Goal: Obtain resource: Download file/media

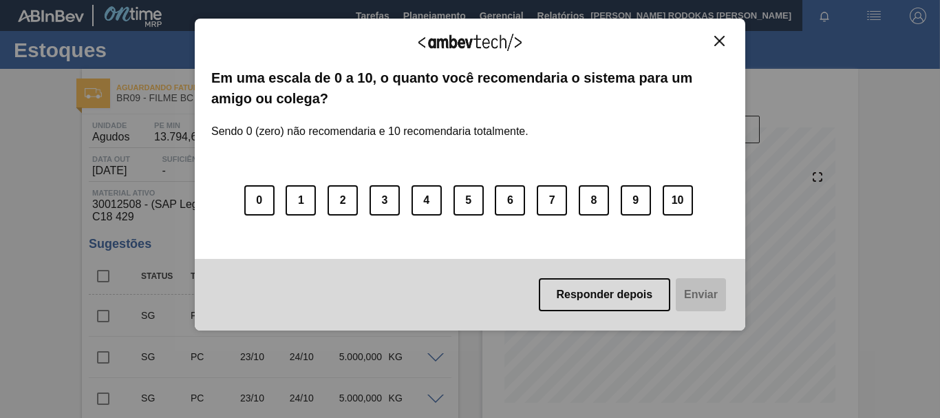
scroll to position [138, 0]
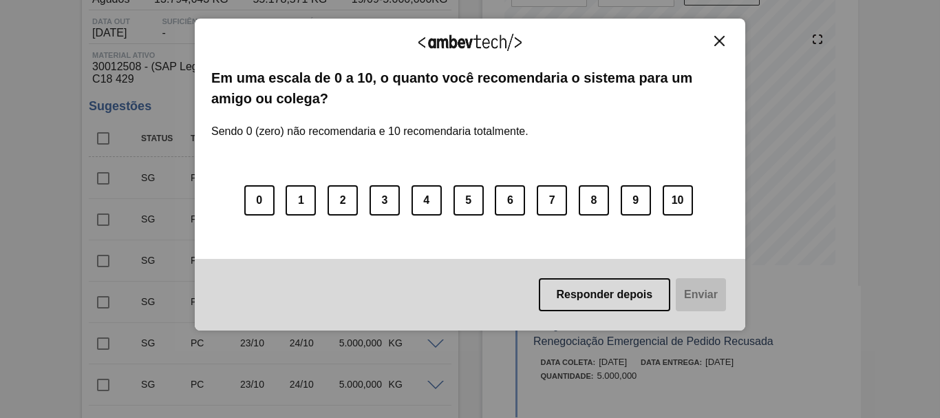
click at [724, 44] on img "Close" at bounding box center [720, 41] width 10 height 10
click at [712, 40] on button "Close" at bounding box center [719, 41] width 19 height 12
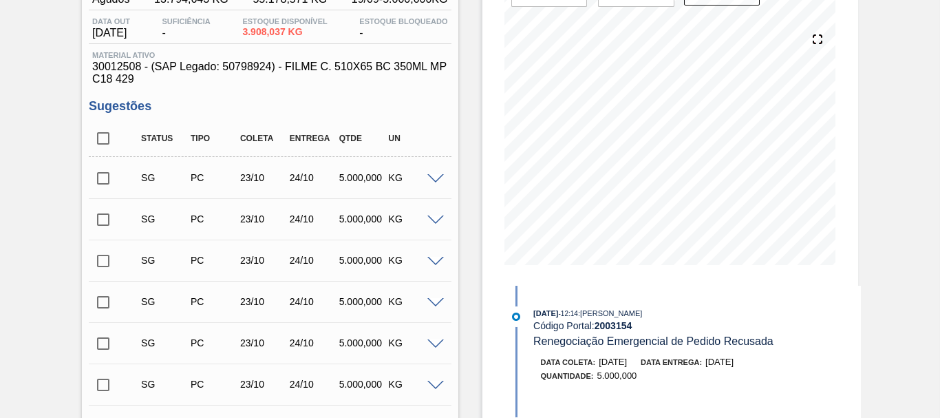
scroll to position [0, 0]
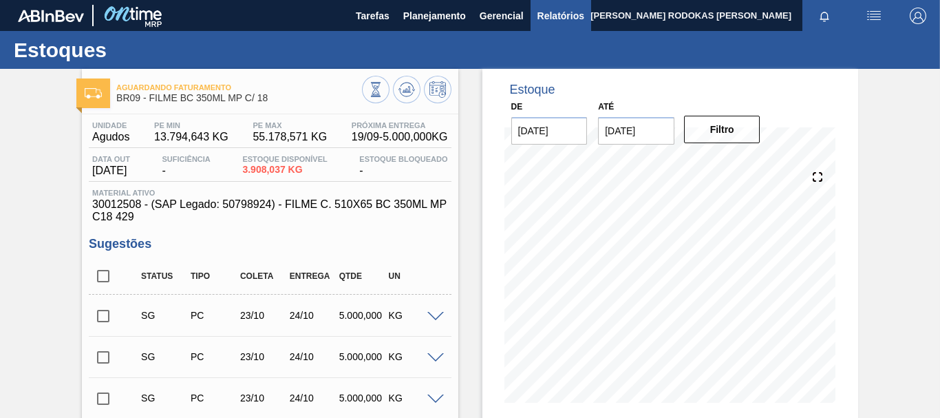
click at [560, 15] on span "Relatórios" at bounding box center [561, 16] width 47 height 17
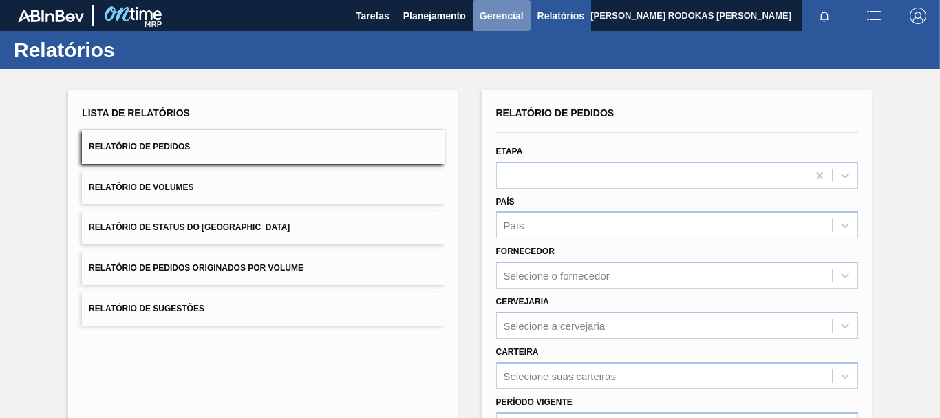
click at [509, 16] on span "Gerencial" at bounding box center [502, 16] width 44 height 17
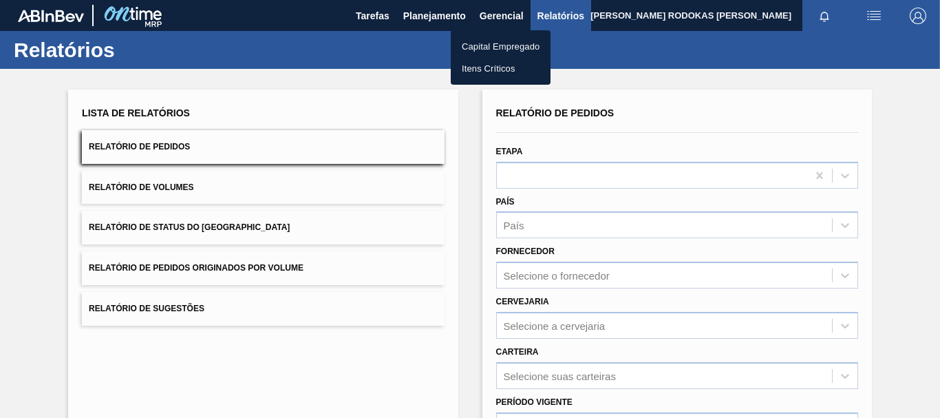
click at [444, 226] on div at bounding box center [470, 209] width 940 height 418
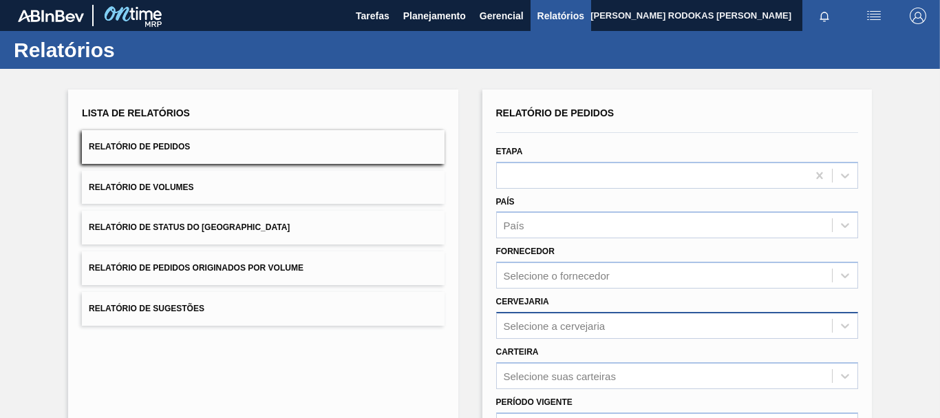
click at [552, 335] on div "Selecione a cervejaria" at bounding box center [664, 325] width 335 height 20
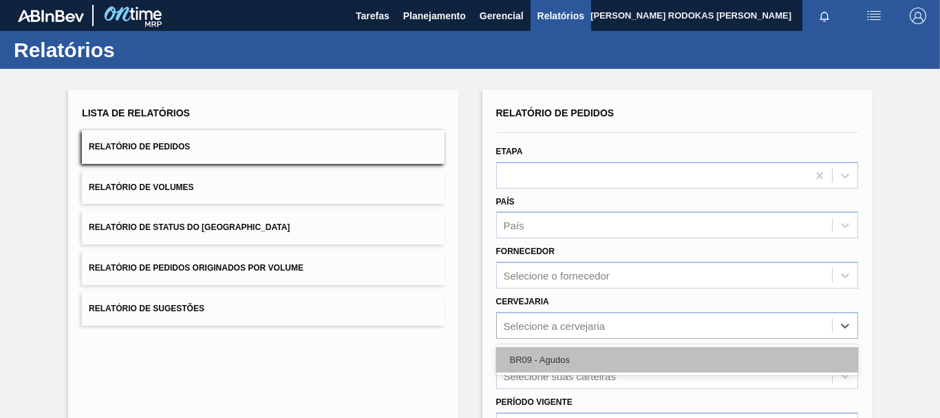
click at [544, 364] on div "BR09 - Agudos" at bounding box center [677, 359] width 362 height 25
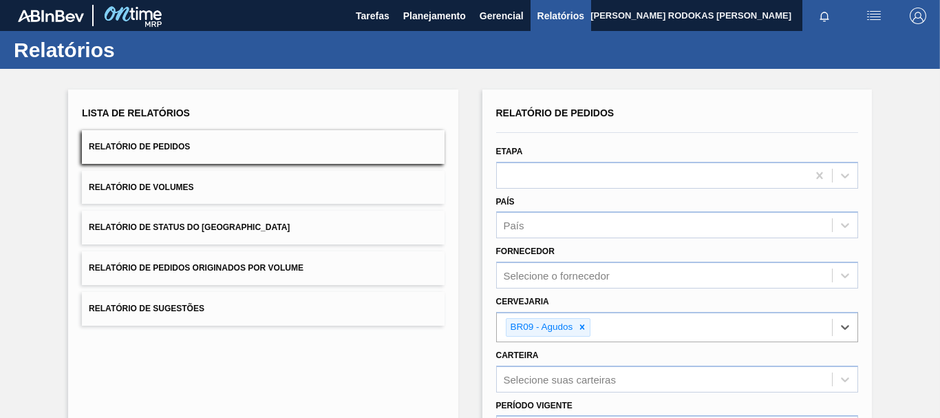
scroll to position [223, 0]
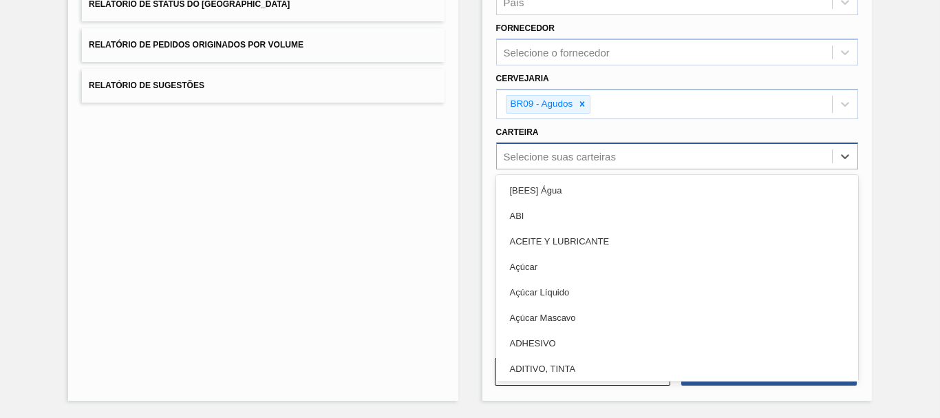
click at [526, 148] on div "Selecione suas carteiras" at bounding box center [664, 156] width 335 height 20
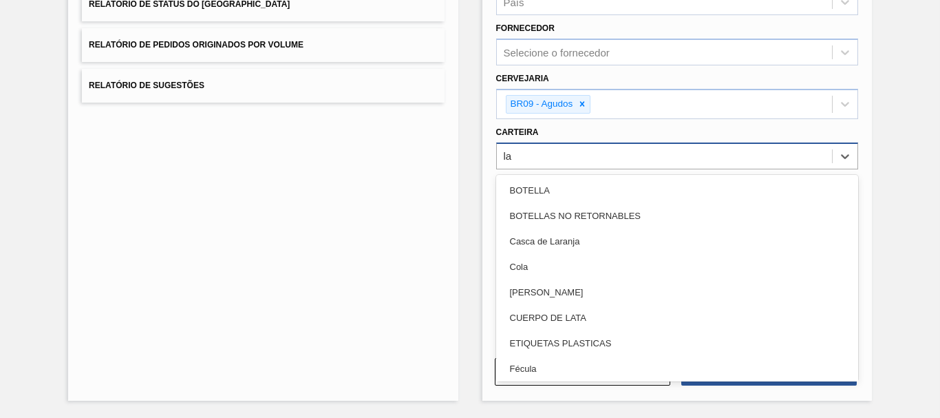
type input "lat"
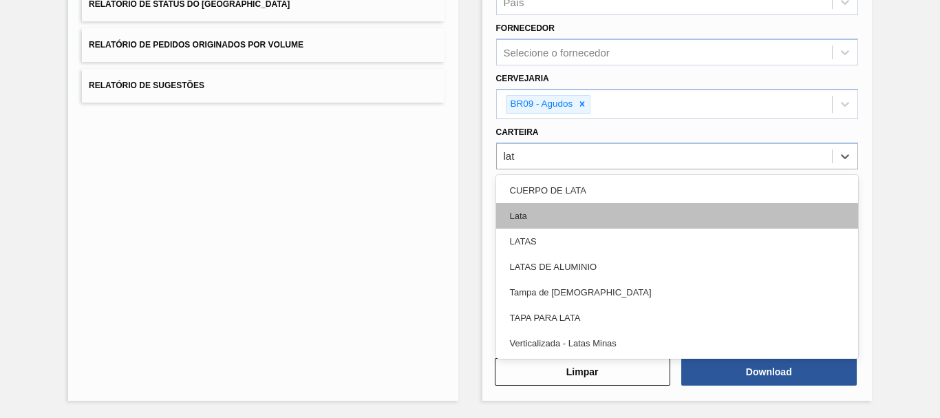
click at [558, 215] on div "Lata" at bounding box center [677, 215] width 362 height 25
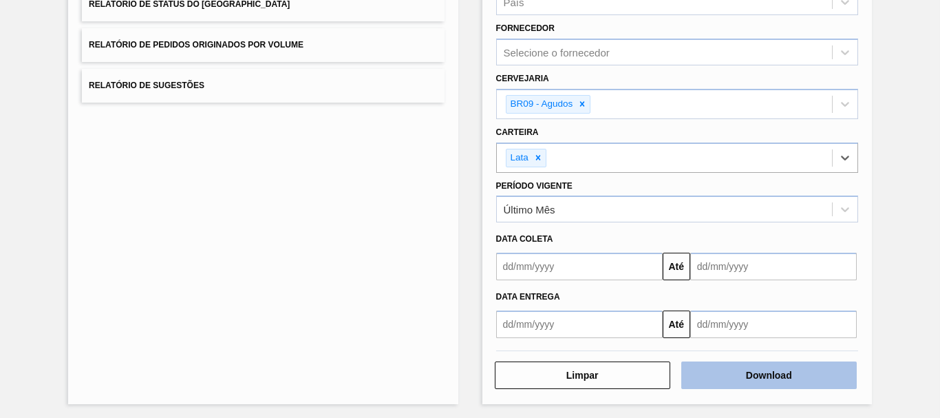
click at [705, 374] on button "Download" at bounding box center [769, 375] width 176 height 28
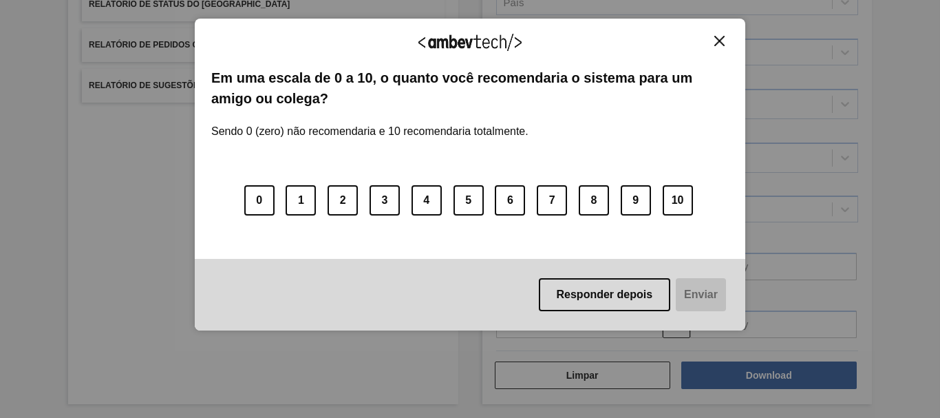
click at [708, 54] on div "Agradecemos seu feedback!" at bounding box center [470, 51] width 518 height 32
click at [710, 50] on div "Agradecemos seu feedback!" at bounding box center [470, 51] width 518 height 32
click at [714, 40] on button "Close" at bounding box center [719, 41] width 19 height 12
click at [717, 47] on div "Agradecemos seu feedback!" at bounding box center [470, 51] width 518 height 32
click at [726, 35] on button "Close" at bounding box center [719, 41] width 19 height 12
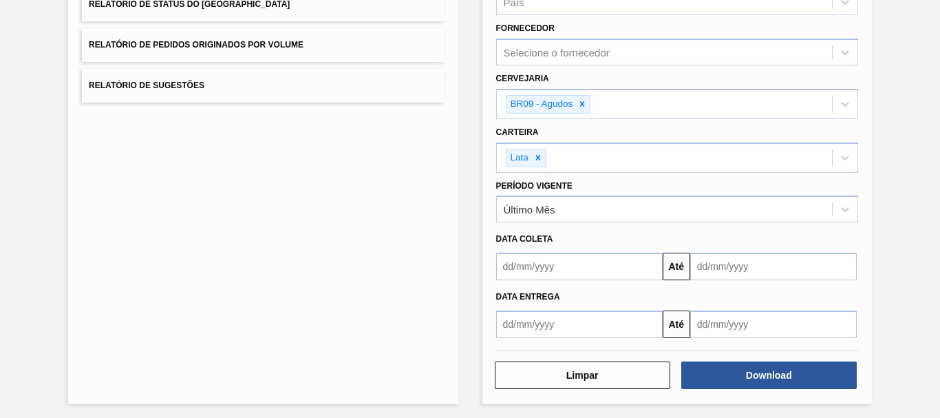
scroll to position [0, 0]
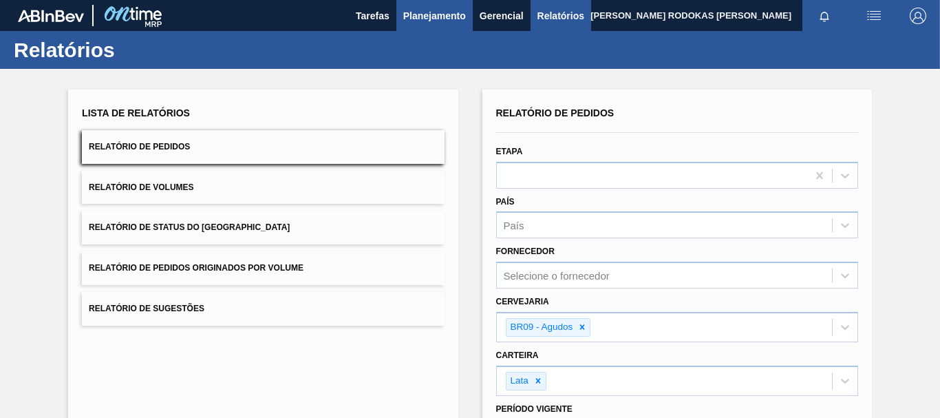
click at [442, 3] on button "Planejamento" at bounding box center [434, 15] width 76 height 31
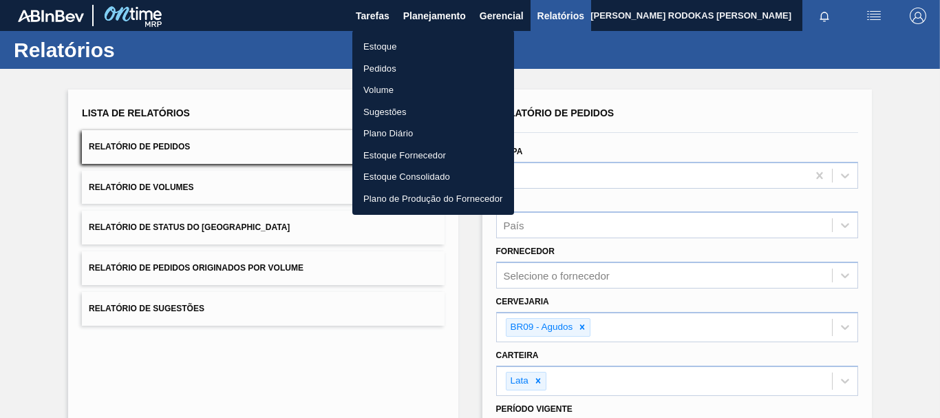
click at [421, 47] on li "Estoque" at bounding box center [433, 47] width 162 height 22
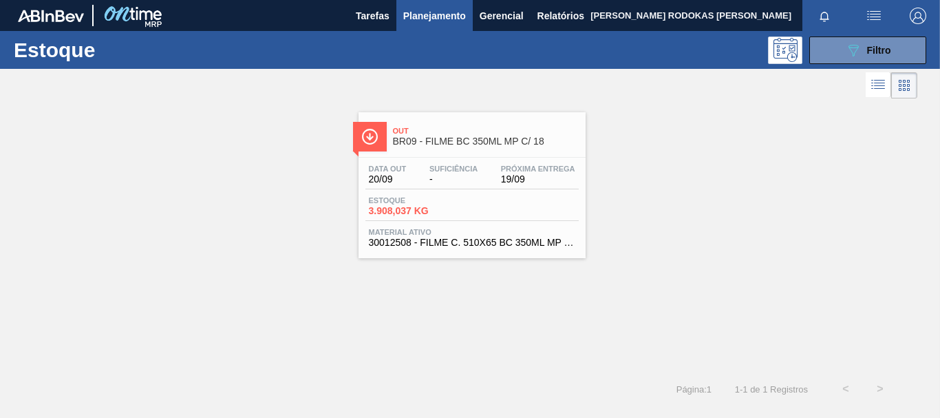
click at [456, 172] on span "Suficiência" at bounding box center [454, 169] width 48 height 8
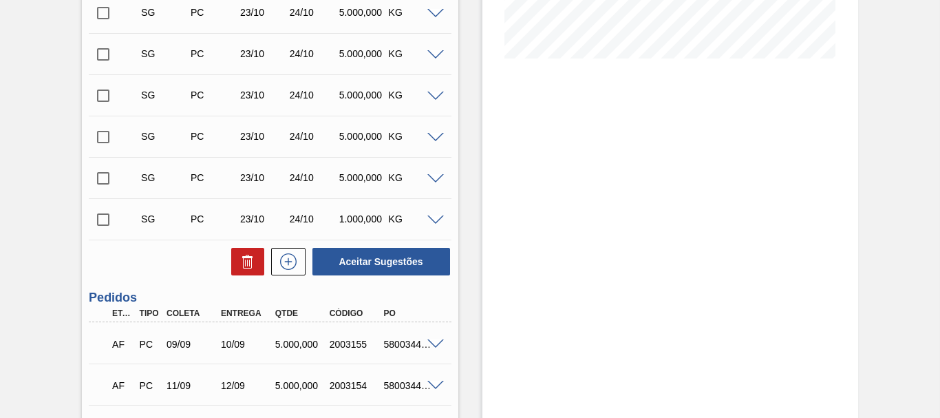
scroll to position [482, 0]
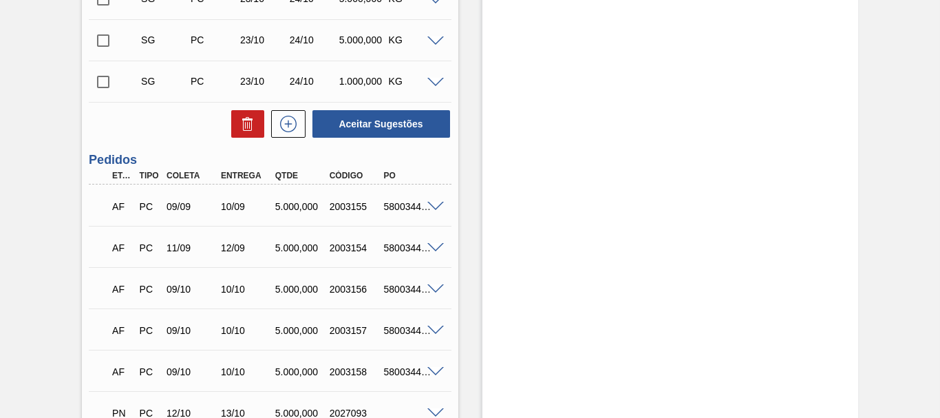
click at [402, 212] on div "AF PC 09/09 10/09 5.000,000 2003155 5800344645" at bounding box center [266, 205] width 326 height 28
click at [443, 208] on div at bounding box center [438, 205] width 28 height 10
click at [436, 207] on span at bounding box center [435, 207] width 17 height 10
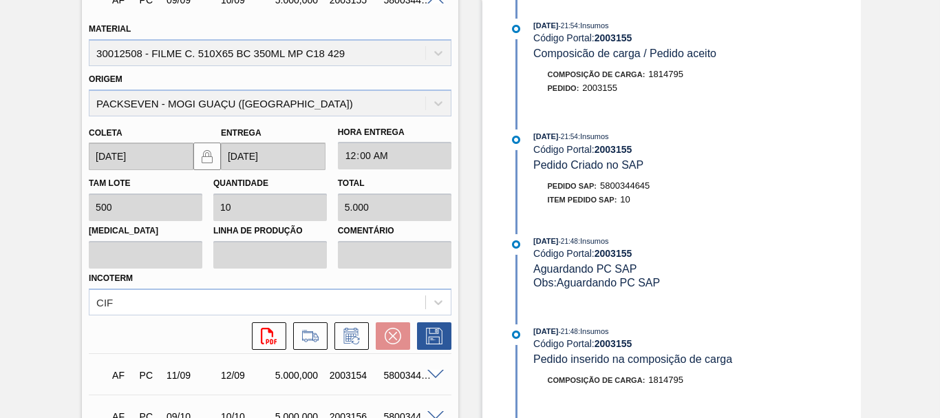
scroll to position [757, 0]
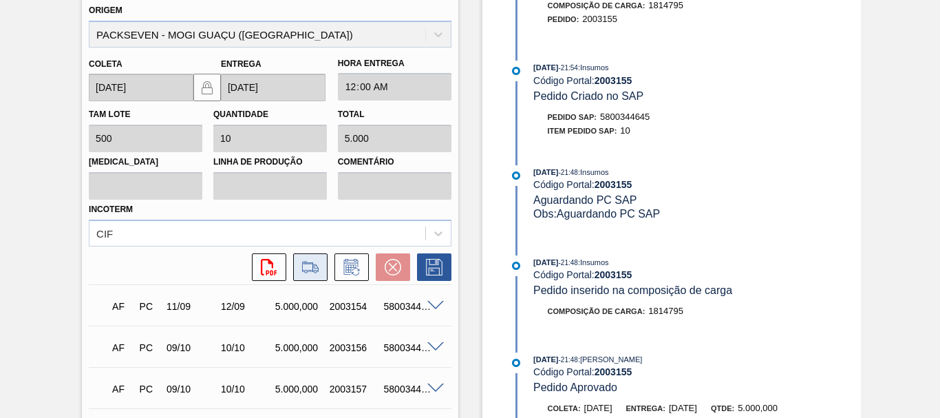
click at [309, 268] on icon at bounding box center [310, 267] width 22 height 17
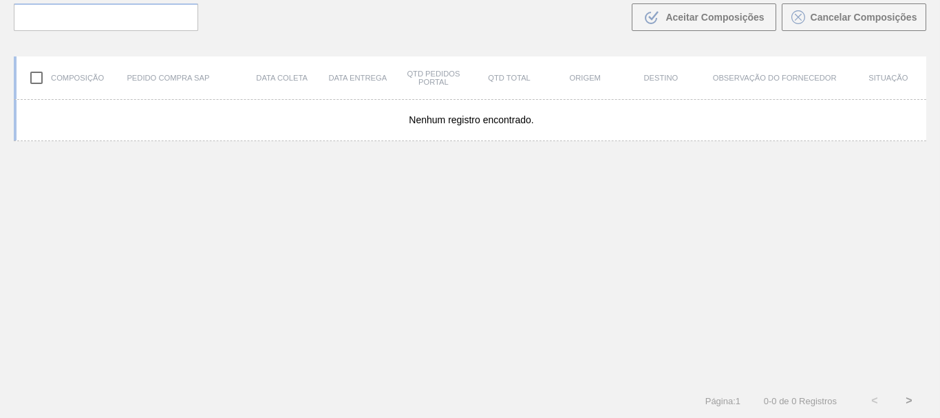
scroll to position [99, 0]
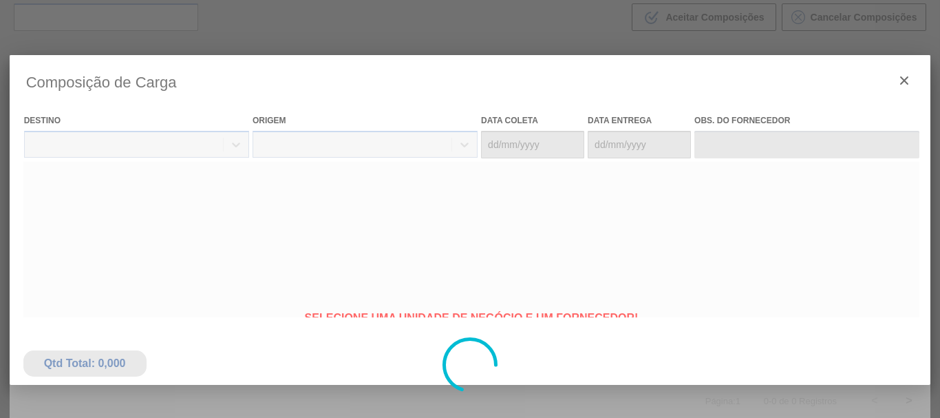
type coleta "[DATE]"
type entrega "[DATE]"
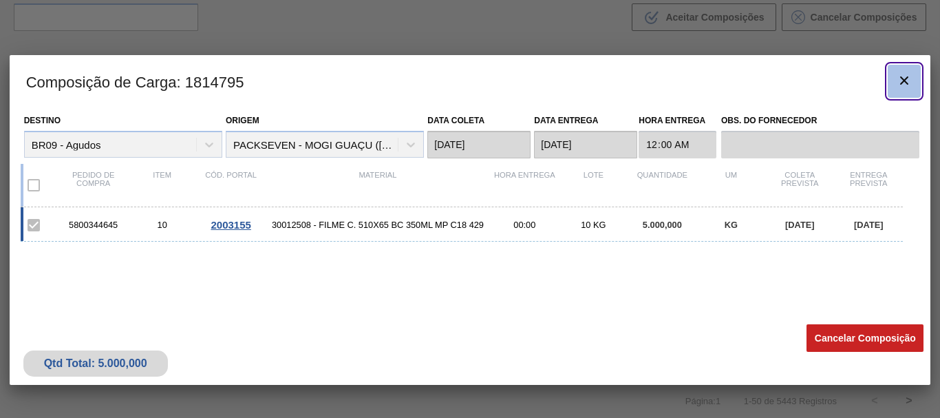
click at [898, 84] on icon "botão de ícone" at bounding box center [904, 80] width 17 height 17
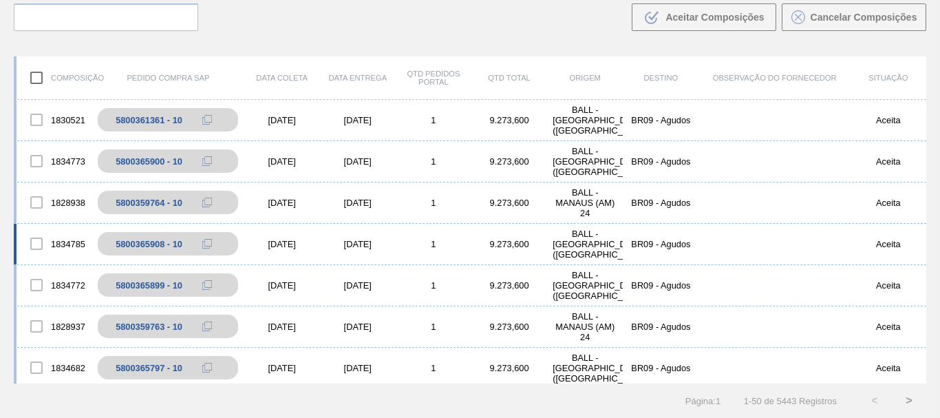
scroll to position [0, 0]
